Goal: Task Accomplishment & Management: Manage account settings

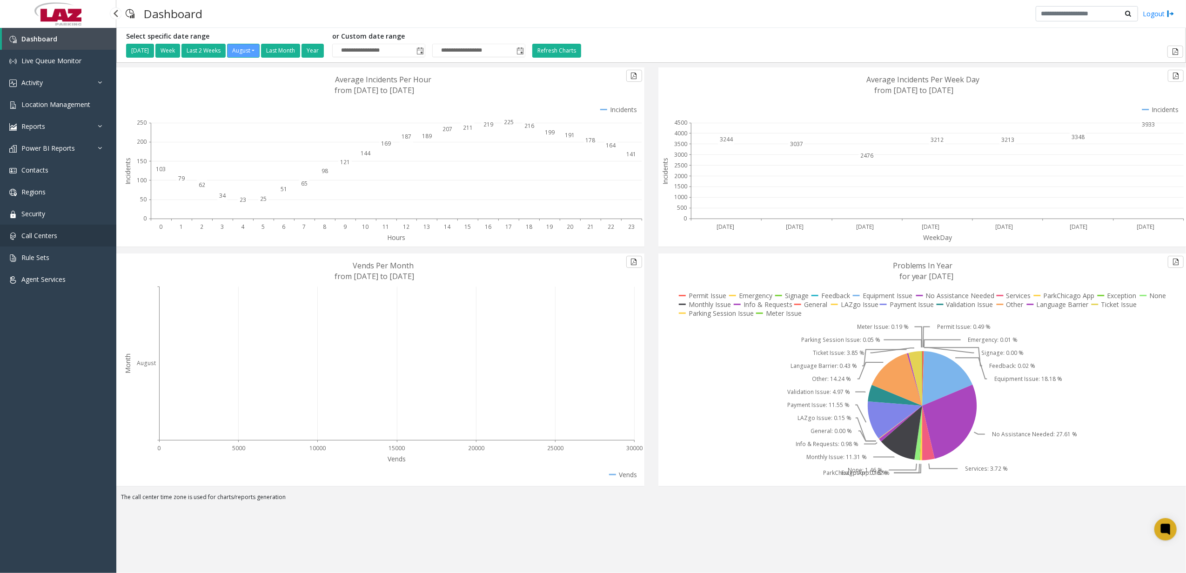
click at [53, 242] on link "Call Centers" at bounding box center [58, 236] width 116 height 22
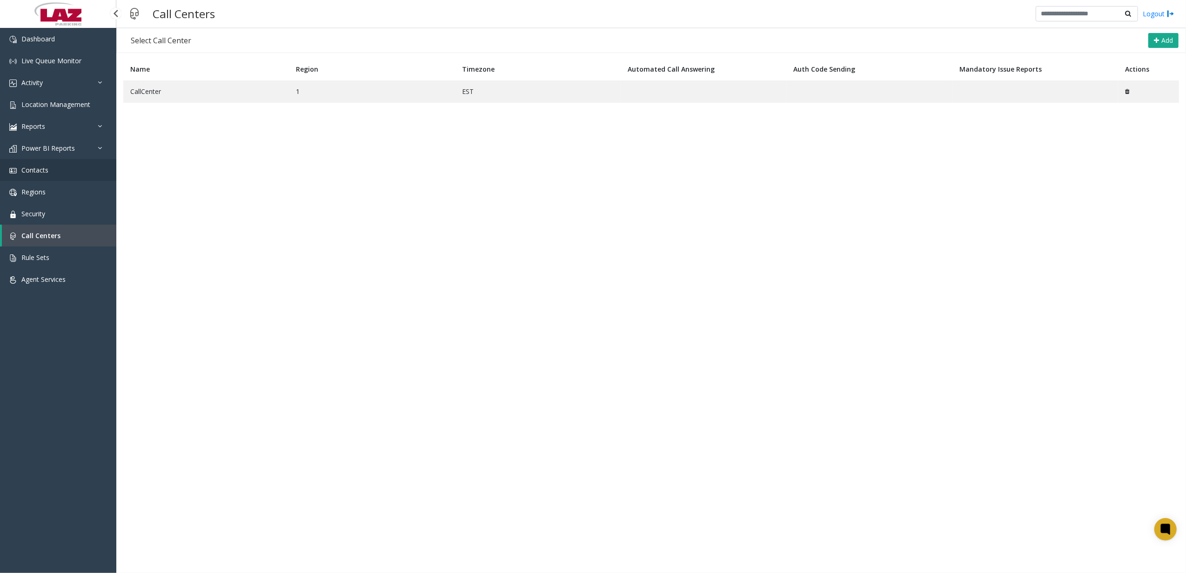
click at [49, 169] on link "Contacts" at bounding box center [58, 170] width 116 height 22
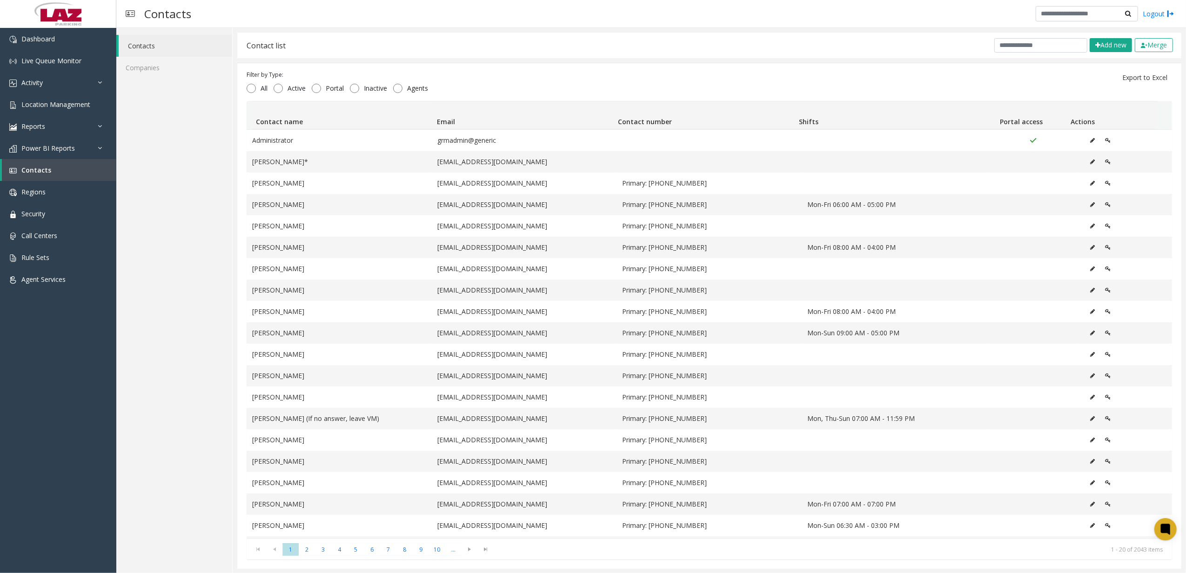
click at [1024, 54] on div "Contact list Add new Merge" at bounding box center [709, 46] width 944 height 26
click at [1024, 48] on input "text" at bounding box center [1040, 45] width 93 height 14
type input "*"
click at [59, 216] on link "Security" at bounding box center [58, 214] width 116 height 22
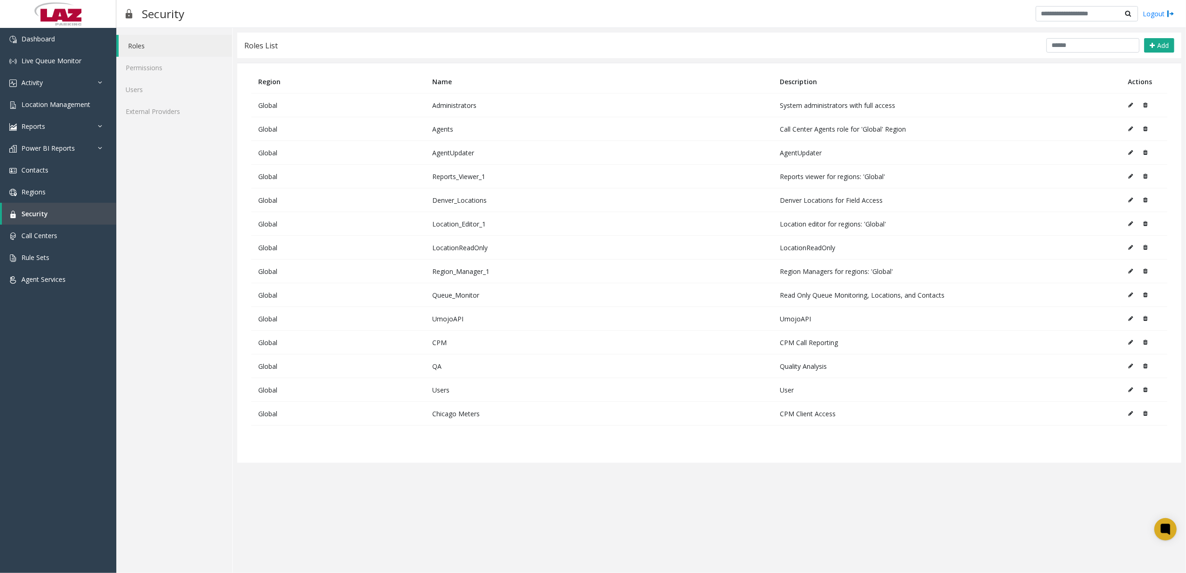
click at [1084, 37] on div "Roles List Add" at bounding box center [709, 46] width 944 height 26
click at [1130, 393] on icon at bounding box center [1130, 390] width 5 height 6
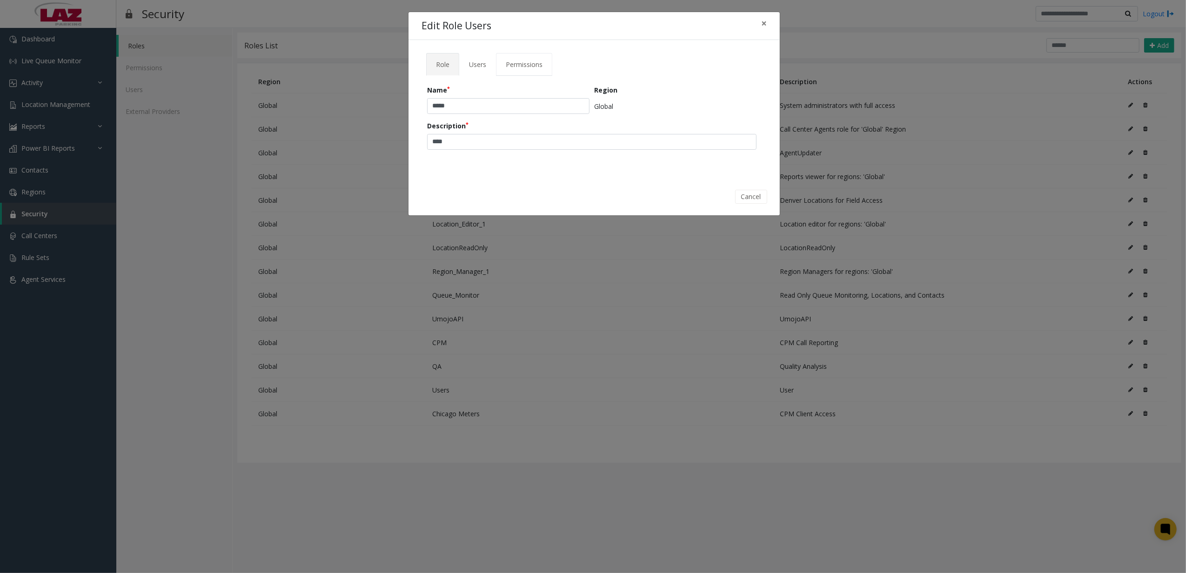
click at [546, 62] on link "Permissions" at bounding box center [524, 64] width 56 height 23
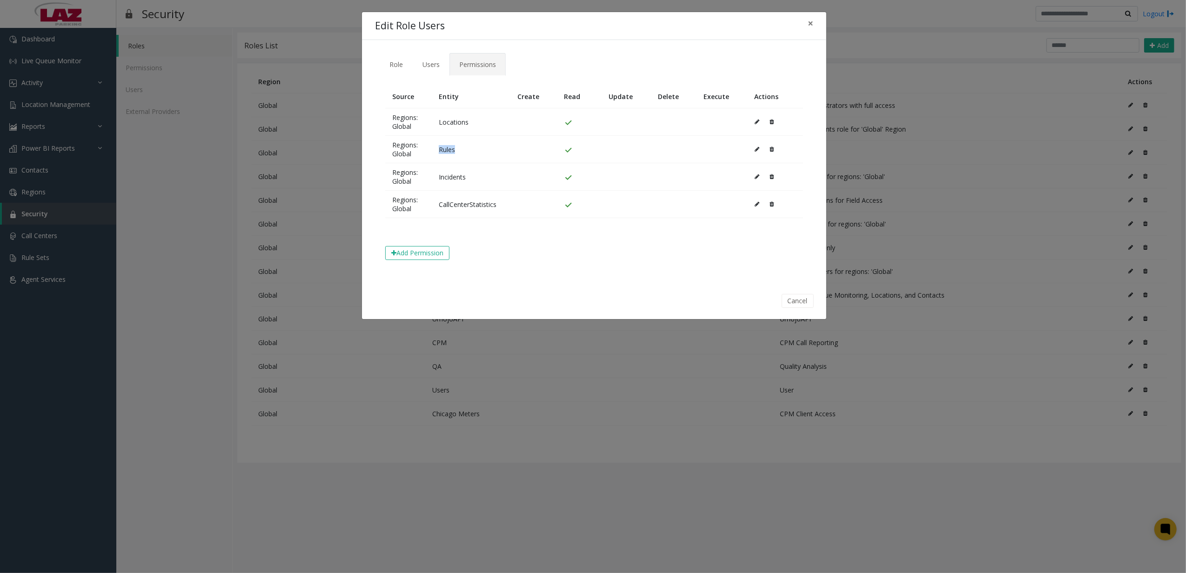
drag, startPoint x: 438, startPoint y: 149, endPoint x: 467, endPoint y: 155, distance: 29.4
click at [467, 155] on td "Rules" at bounding box center [471, 149] width 79 height 27
drag, startPoint x: 467, startPoint y: 155, endPoint x: 441, endPoint y: 174, distance: 32.0
click at [441, 174] on td "Incidents" at bounding box center [471, 176] width 79 height 27
click at [442, 177] on td "Incidents" at bounding box center [471, 176] width 79 height 27
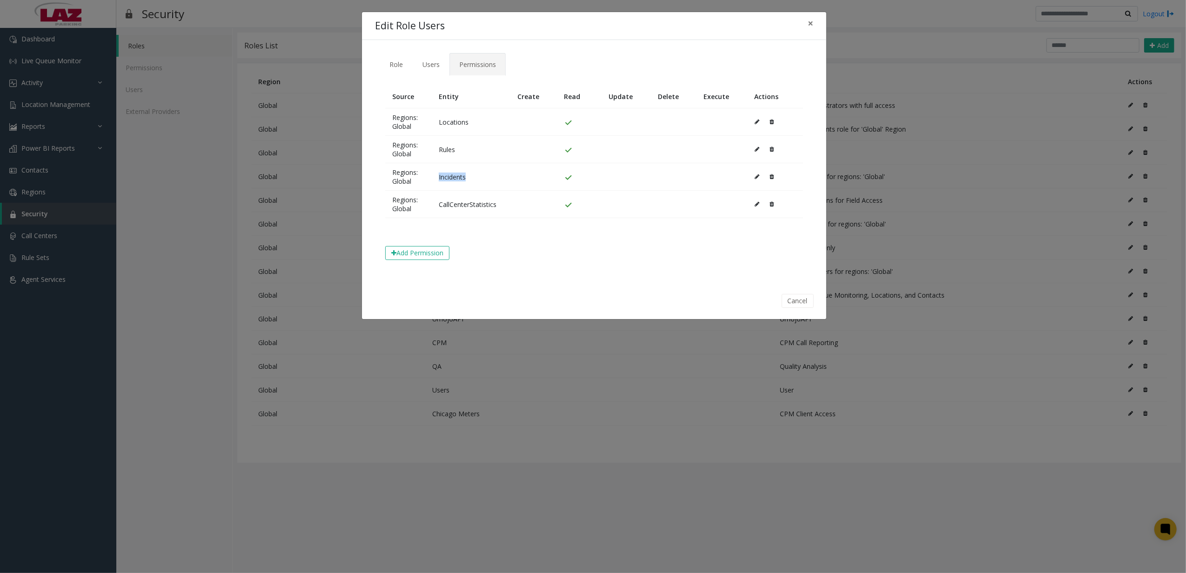
click at [442, 177] on td "Incidents" at bounding box center [471, 176] width 79 height 27
drag, startPoint x: 442, startPoint y: 177, endPoint x: 451, endPoint y: 185, distance: 12.2
click at [451, 185] on td "Incidents" at bounding box center [471, 176] width 79 height 27
drag, startPoint x: 428, startPoint y: 203, endPoint x: 523, endPoint y: 203, distance: 94.4
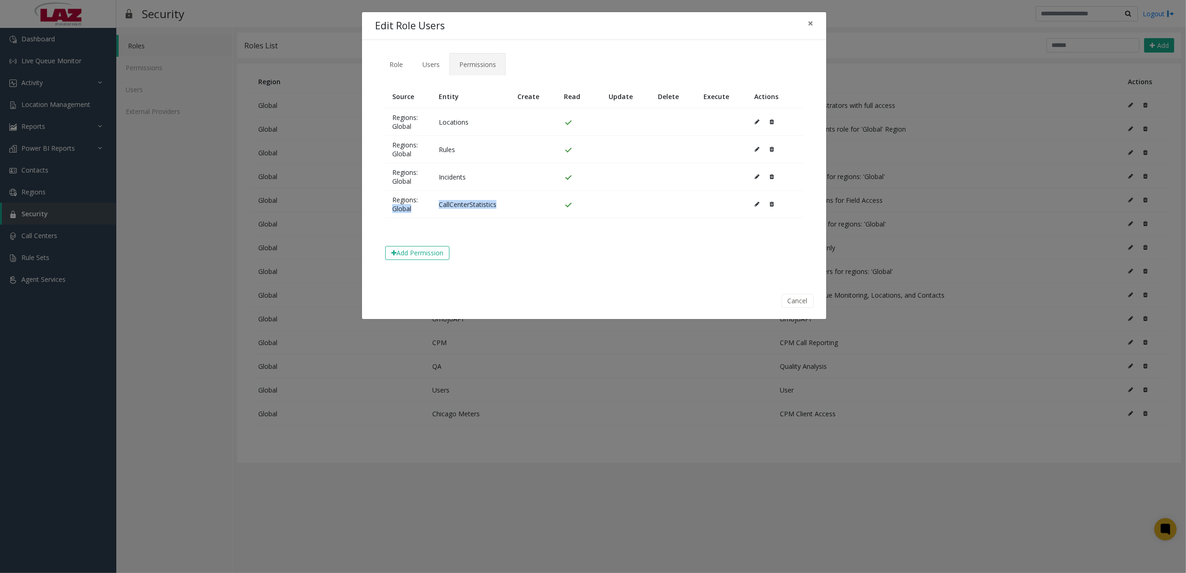
click at [523, 203] on tr "Regions: Global CallCenterStatistics" at bounding box center [594, 204] width 418 height 27
drag, startPoint x: 523, startPoint y: 203, endPoint x: 507, endPoint y: 218, distance: 21.7
click at [507, 218] on td "CallCenterStatistics" at bounding box center [471, 204] width 79 height 27
click at [441, 149] on td "Rules" at bounding box center [471, 149] width 79 height 27
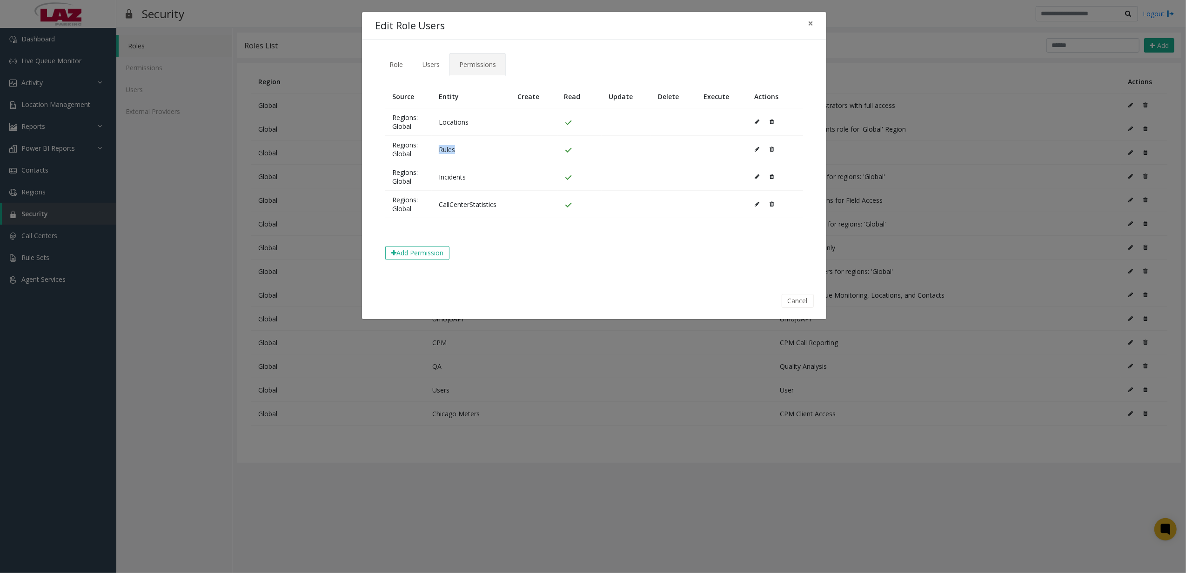
click at [441, 149] on td "Rules" at bounding box center [471, 149] width 79 height 27
drag, startPoint x: 441, startPoint y: 149, endPoint x: 449, endPoint y: 176, distance: 28.2
click at [449, 176] on td "Incidents" at bounding box center [471, 176] width 79 height 27
